Goal: Task Accomplishment & Management: Manage account settings

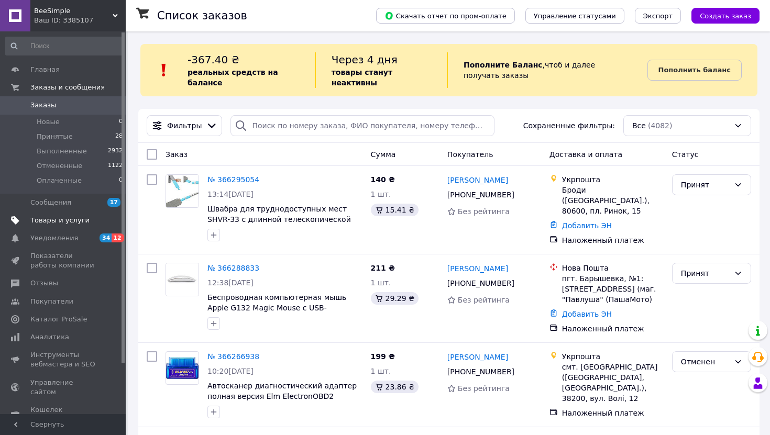
click at [55, 221] on span "Товары и услуги" at bounding box center [59, 220] width 59 height 9
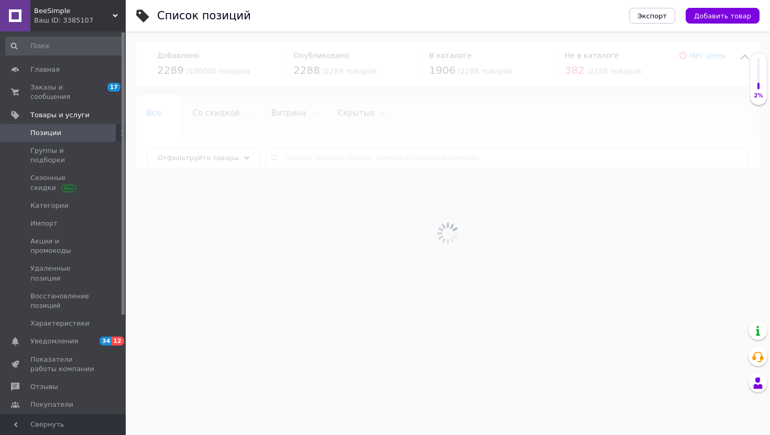
click at [360, 161] on div at bounding box center [448, 233] width 644 height 404
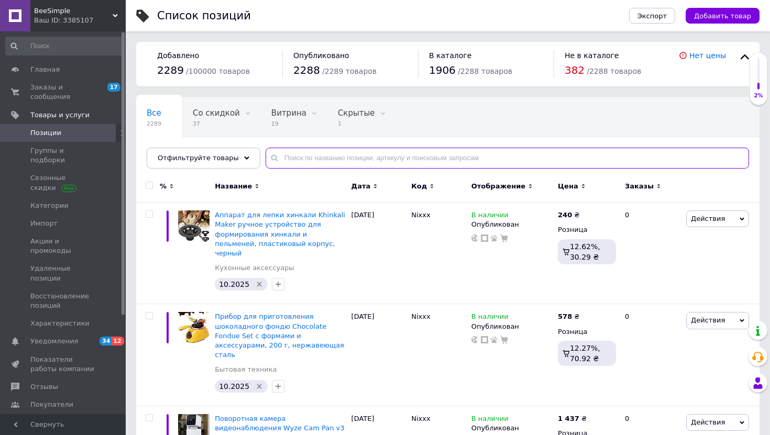
click at [358, 158] on input "text" at bounding box center [506, 158] width 483 height 21
paste input "JA034 Игрушка КотSmartCAT"
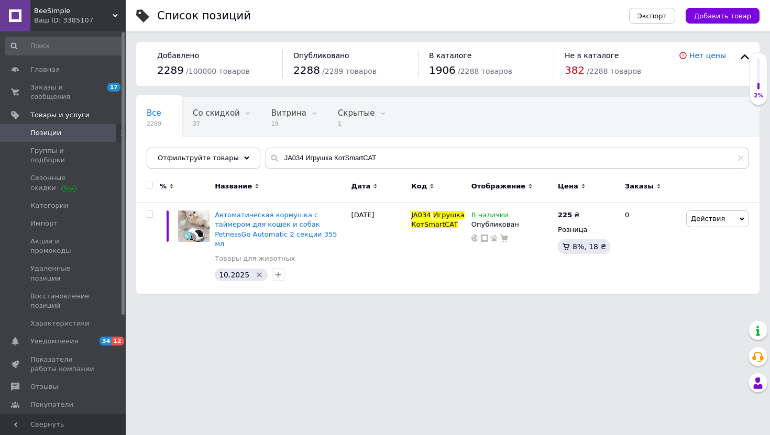
drag, startPoint x: 215, startPoint y: 212, endPoint x: 526, endPoint y: 1, distance: 376.5
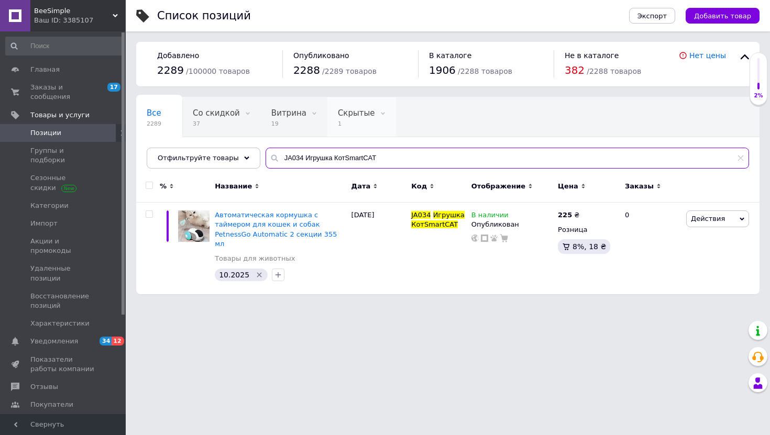
drag, startPoint x: 370, startPoint y: 154, endPoint x: 359, endPoint y: 116, distance: 40.3
click at [364, 130] on div "Все 2289 Со скидкой 37 Удалить Редактировать Витрина 19 Удалить Редактировать С…" at bounding box center [447, 133] width 623 height 72
paste input "Автоматическая кормушка с таймером для кошек и собак PetnessGo Automatic 2 секц…"
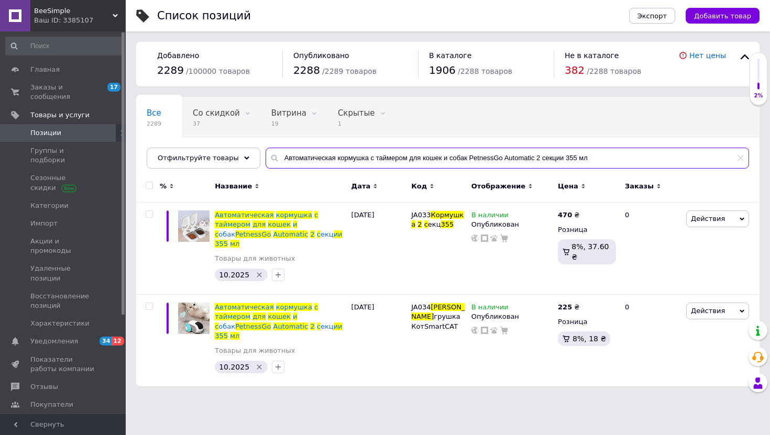
type input "Автоматическая кормушка с таймером для кошек и собак PetnessGo Automatic 2 секц…"
drag, startPoint x: 634, startPoint y: 161, endPoint x: 632, endPoint y: 103, distance: 57.6
click at [632, 122] on div "Все 2289 Со скидкой 37 Удалить Редактировать Витрина 19 Удалить Редактировать С…" at bounding box center [447, 133] width 623 height 72
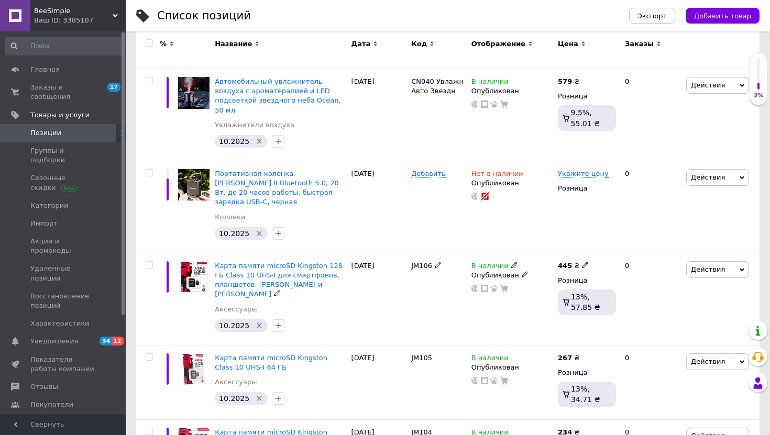
scroll to position [1522, 0]
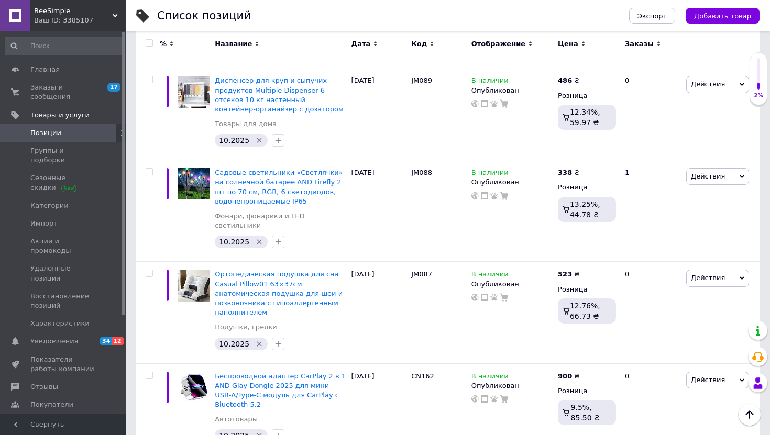
scroll to position [1577, 0]
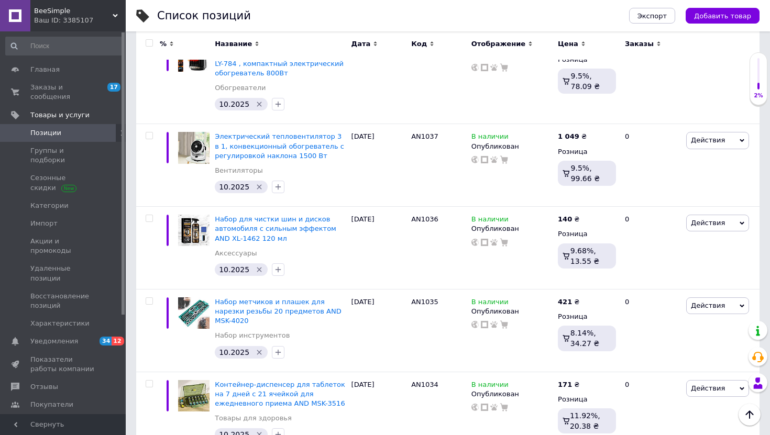
scroll to position [8554, 0]
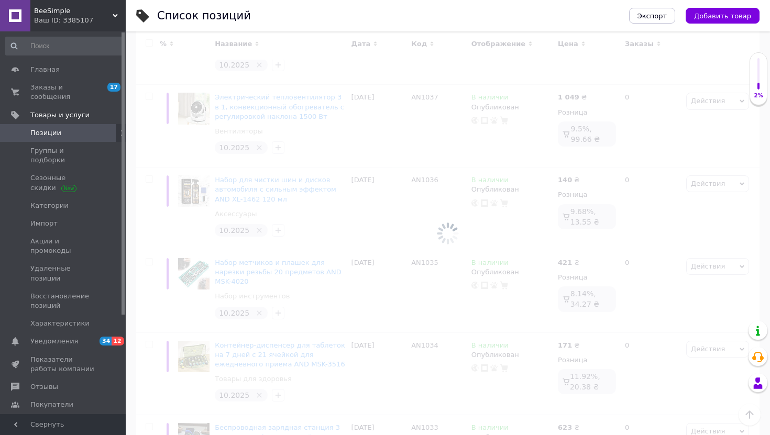
scroll to position [8365, 0]
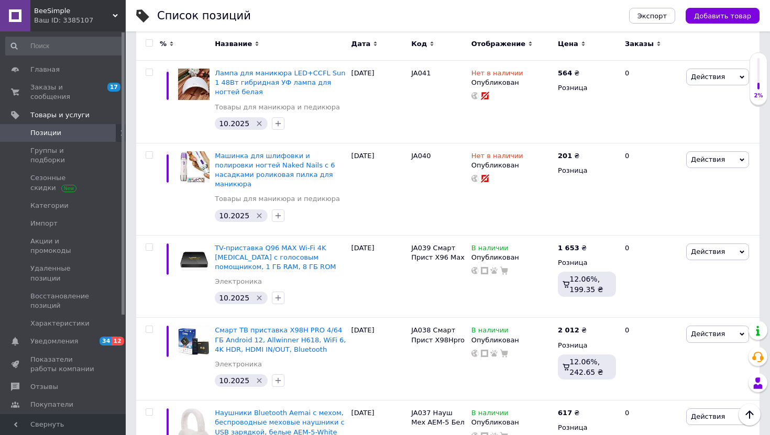
scroll to position [8517, 0]
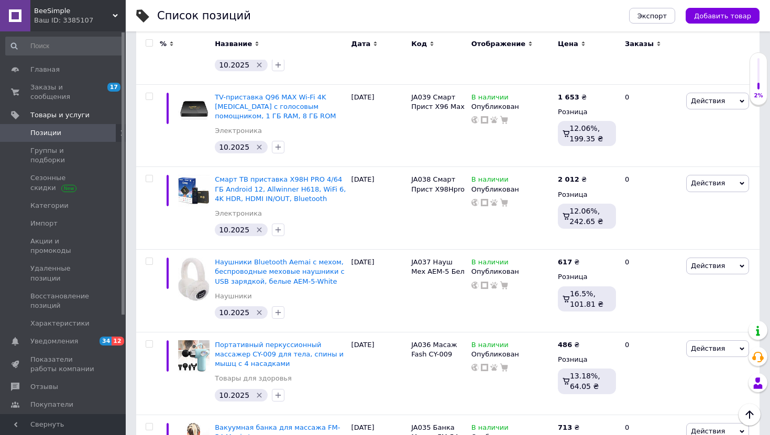
drag, startPoint x: 200, startPoint y: 243, endPoint x: 214, endPoint y: 274, distance: 33.3
